Goal: Task Accomplishment & Management: Manage account settings

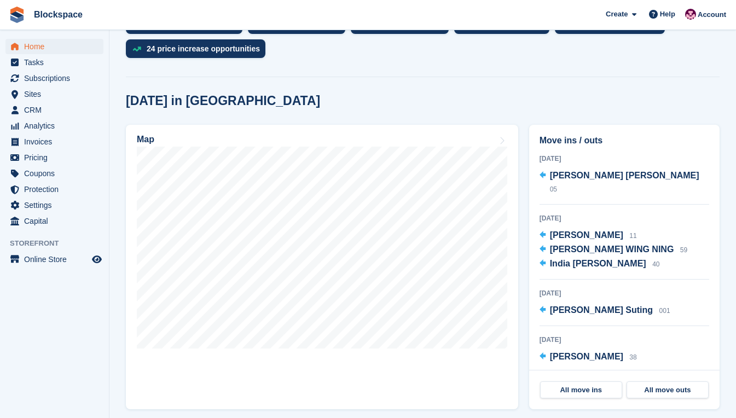
scroll to position [274, 0]
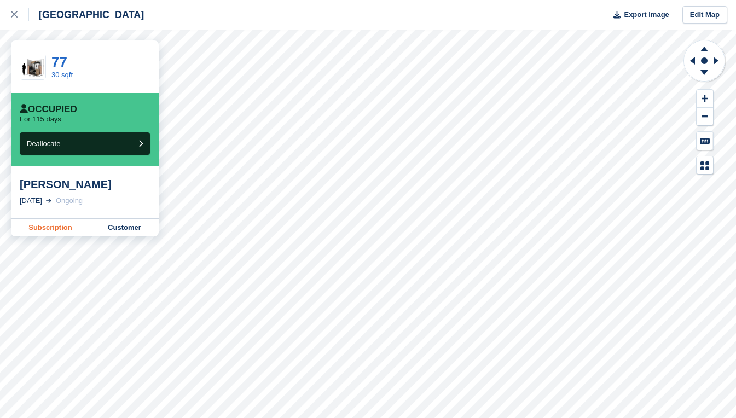
click at [62, 229] on link "Subscription" at bounding box center [50, 228] width 79 height 18
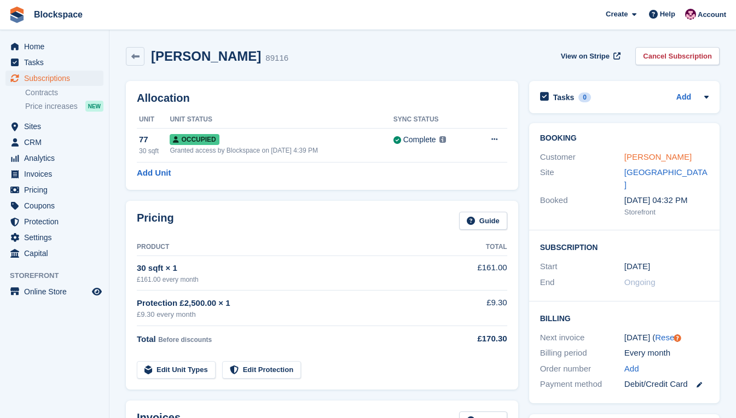
click at [661, 157] on link "Sophie Johnston" at bounding box center [658, 156] width 67 height 9
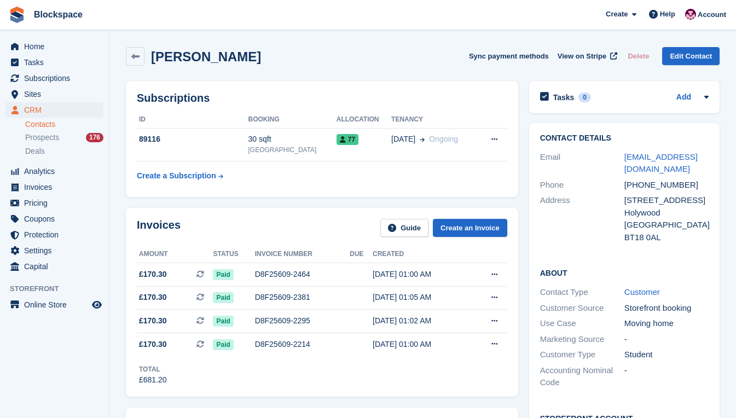
click at [591, 185] on div "Phone" at bounding box center [582, 185] width 84 height 13
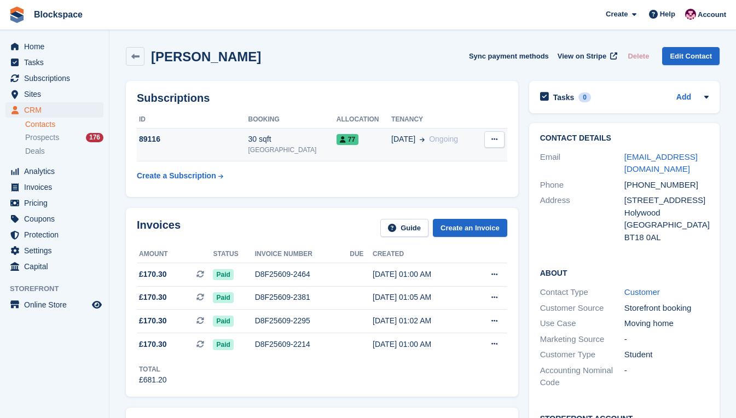
click at [223, 144] on div "89116" at bounding box center [193, 139] width 112 height 11
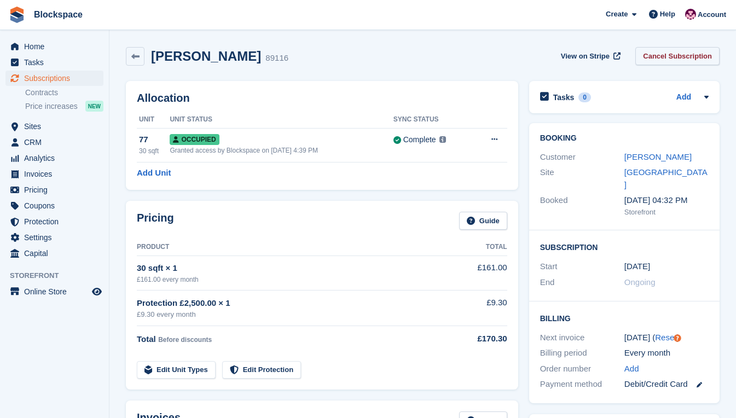
click at [677, 55] on link "Cancel Subscription" at bounding box center [678, 56] width 84 height 18
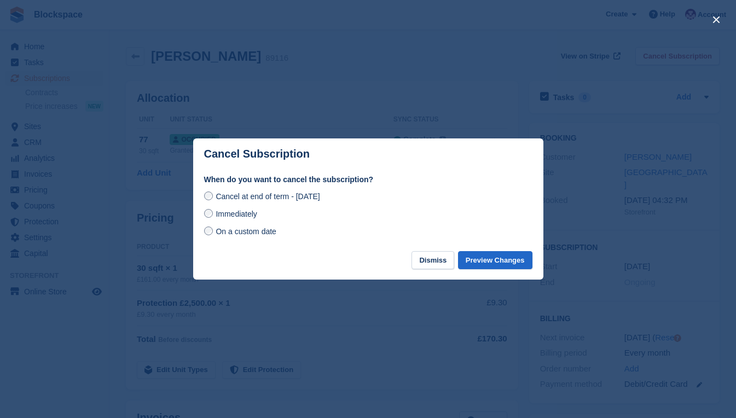
click at [539, 350] on div at bounding box center [368, 209] width 736 height 418
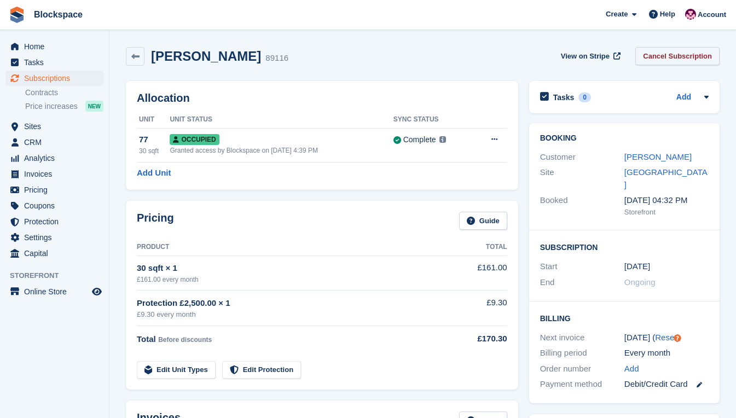
click at [653, 51] on link "Cancel Subscription" at bounding box center [678, 56] width 84 height 18
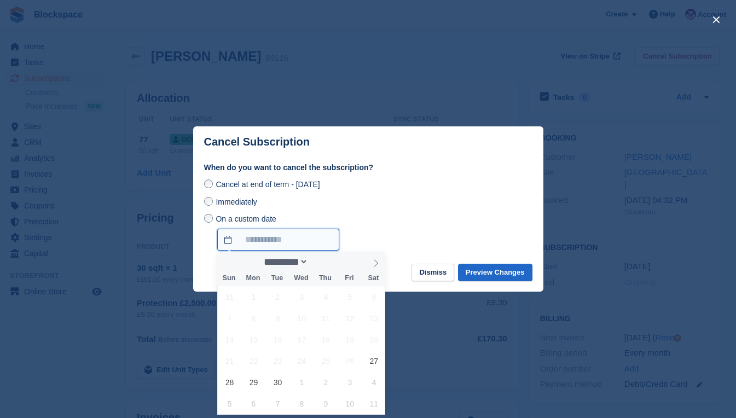
click at [258, 240] on input "On a custom date" at bounding box center [278, 240] width 122 height 22
click at [399, 215] on div "On a custom date" at bounding box center [368, 232] width 328 height 38
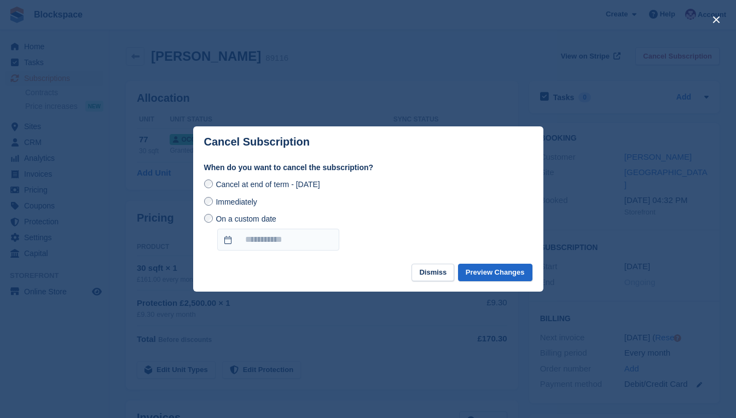
click at [211, 200] on label "Immediately" at bounding box center [230, 201] width 53 height 11
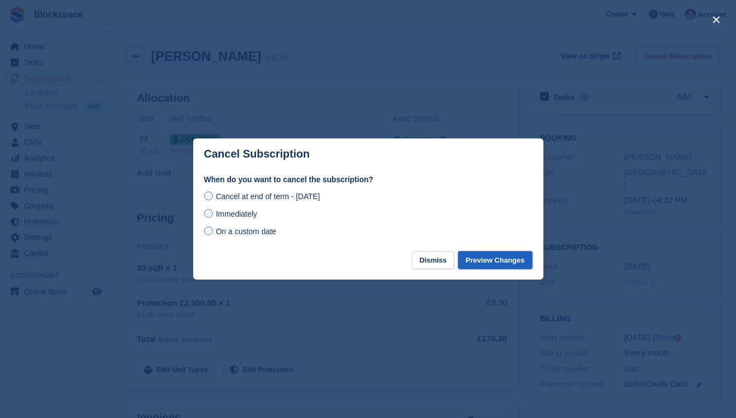
click at [479, 263] on button "Preview Changes" at bounding box center [495, 260] width 74 height 18
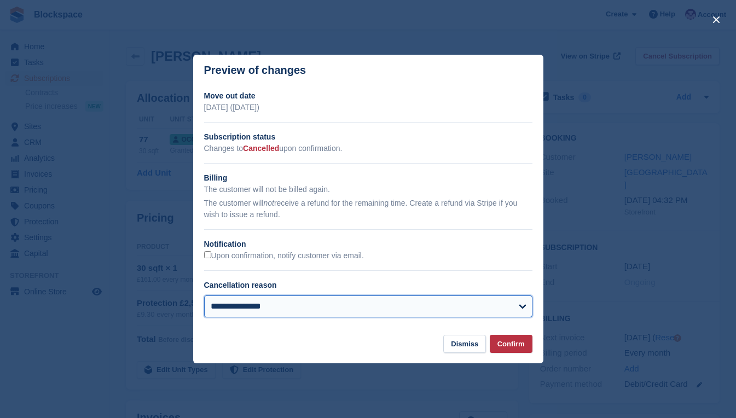
click at [501, 310] on select "**********" at bounding box center [368, 307] width 328 height 22
select select "**********"
click at [204, 297] on select "**********" at bounding box center [368, 307] width 328 height 22
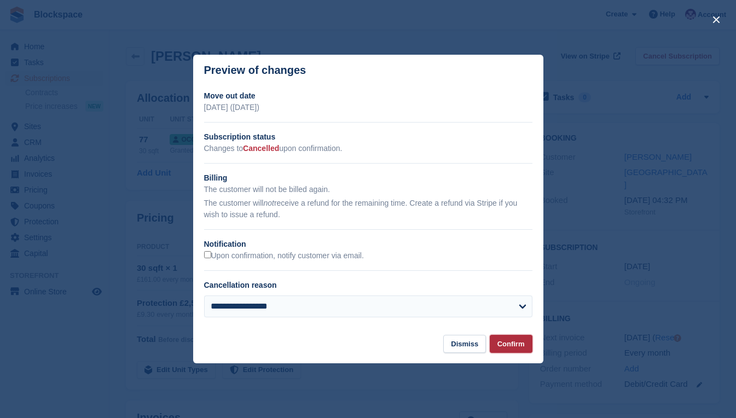
click at [509, 346] on button "Confirm" at bounding box center [511, 344] width 43 height 18
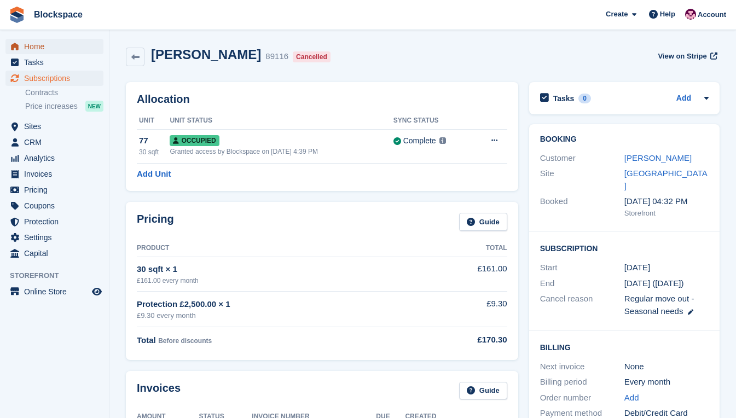
click at [31, 44] on span "Home" at bounding box center [57, 46] width 66 height 15
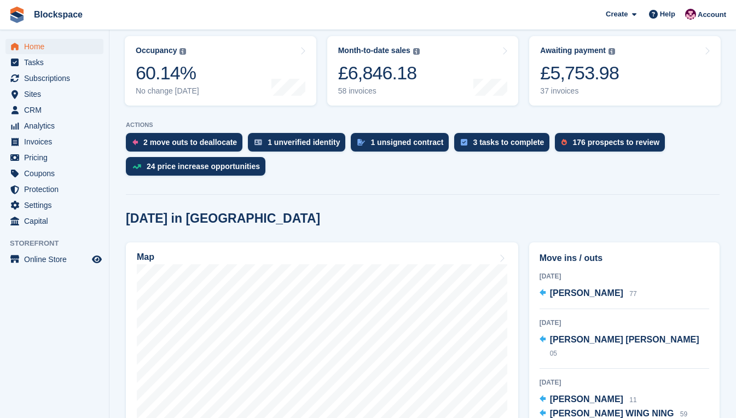
scroll to position [219, 0]
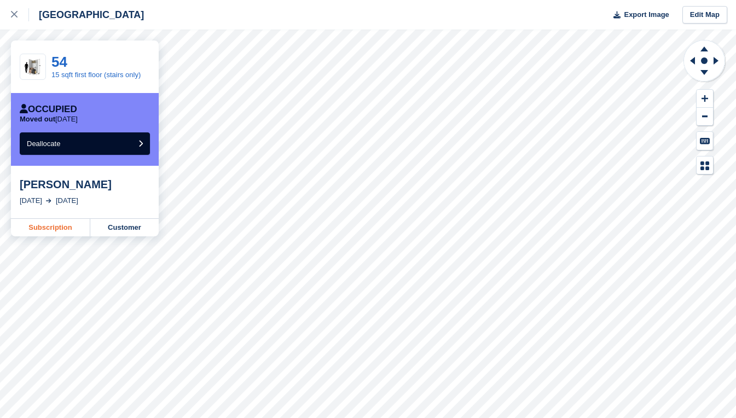
click at [59, 227] on link "Subscription" at bounding box center [50, 228] width 79 height 18
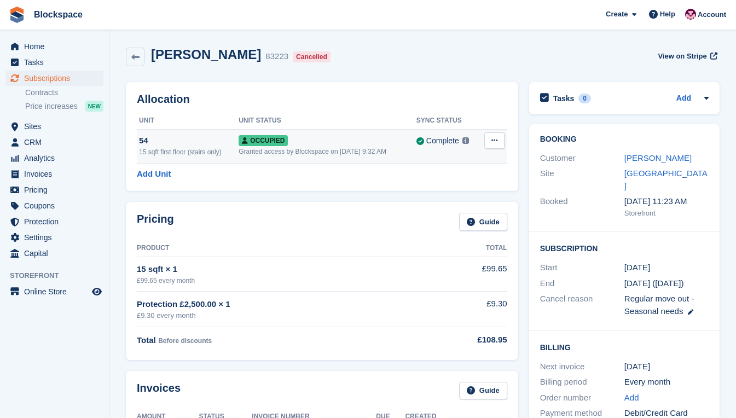
click at [497, 140] on icon at bounding box center [495, 140] width 6 height 7
click at [451, 198] on p "Deallocate" at bounding box center [452, 200] width 95 height 14
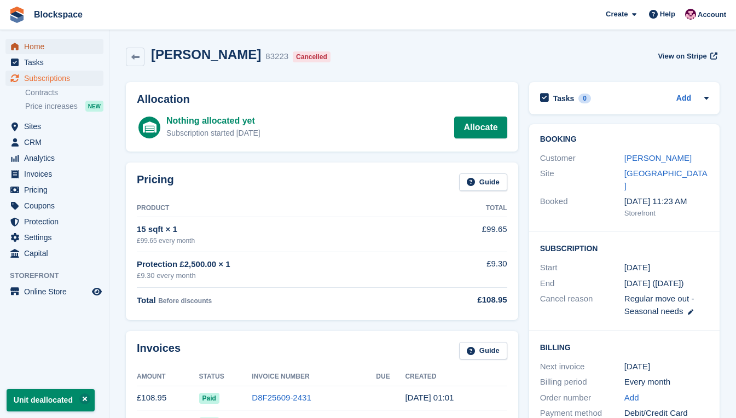
click at [42, 45] on span "Home" at bounding box center [57, 46] width 66 height 15
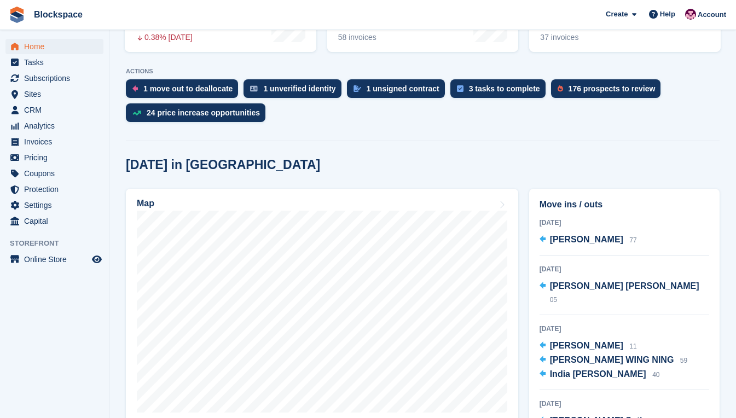
scroll to position [219, 0]
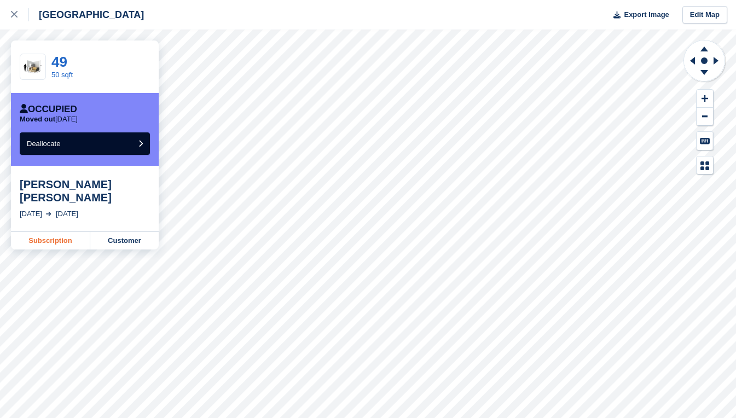
click at [60, 232] on link "Subscription" at bounding box center [50, 241] width 79 height 18
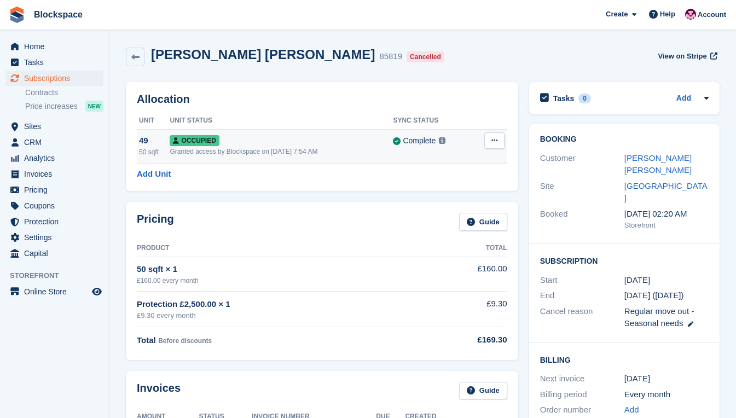
click at [500, 139] on button at bounding box center [495, 140] width 20 height 16
click at [447, 199] on p "Deallocate" at bounding box center [452, 200] width 95 height 14
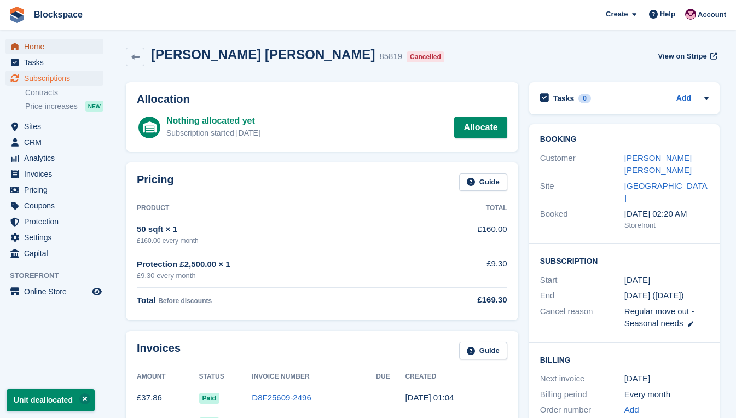
click at [48, 47] on span "Home" at bounding box center [57, 46] width 66 height 15
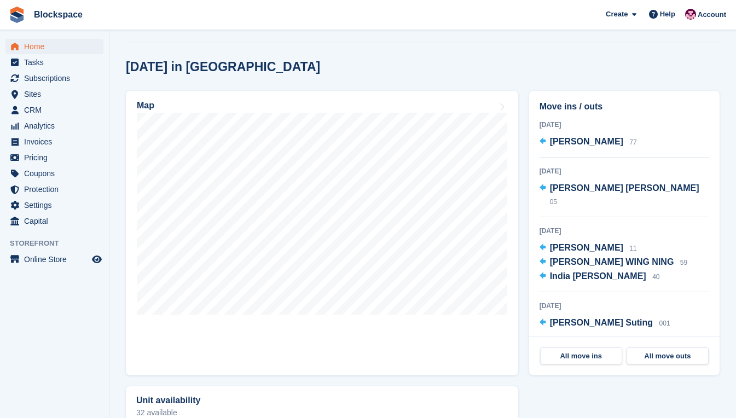
scroll to position [274, 0]
